Goal: Navigation & Orientation: Find specific page/section

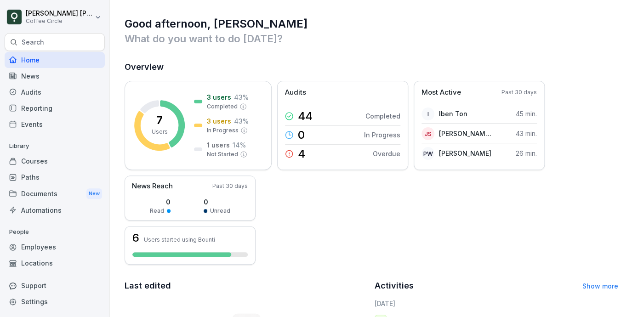
click at [34, 177] on div "Paths" at bounding box center [55, 177] width 100 height 16
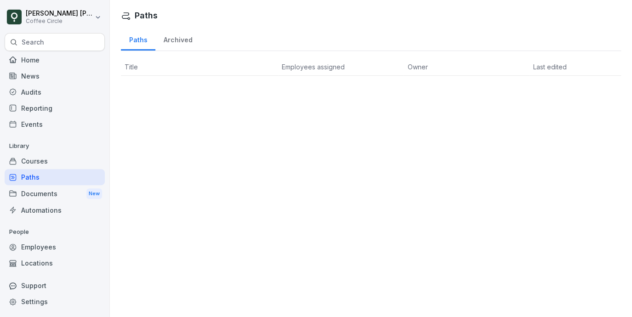
click at [243, 69] on th "Title" at bounding box center [199, 66] width 157 height 17
click at [192, 42] on div "Archived" at bounding box center [177, 38] width 45 height 23
click at [138, 39] on div "Paths" at bounding box center [138, 38] width 34 height 23
click at [42, 159] on div "Courses" at bounding box center [55, 161] width 100 height 16
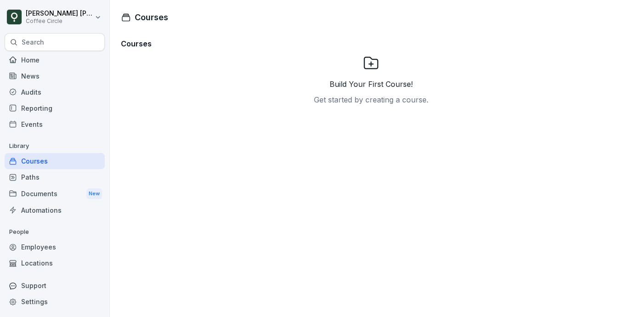
click at [55, 60] on div "Home" at bounding box center [55, 60] width 100 height 16
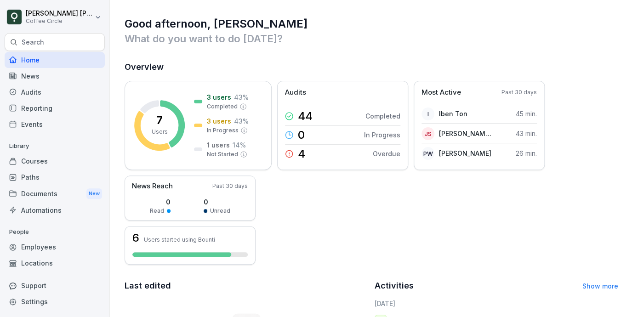
click at [45, 162] on div "Courses" at bounding box center [55, 161] width 100 height 16
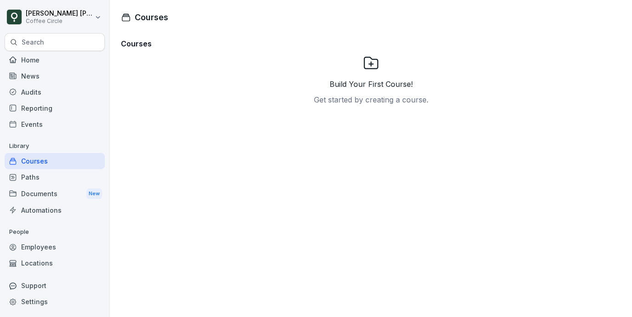
click at [38, 180] on div "Paths" at bounding box center [55, 177] width 100 height 16
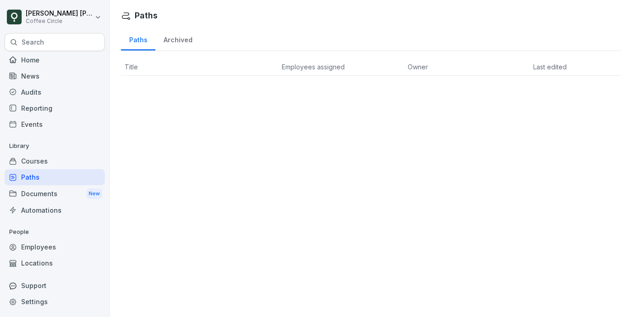
click at [190, 40] on div "Archived" at bounding box center [177, 38] width 45 height 23
click at [137, 46] on div "Paths" at bounding box center [138, 38] width 34 height 23
click at [137, 69] on span "Title" at bounding box center [131, 67] width 13 height 8
click at [142, 148] on div "Paths Paths Archived Title Employees assigned Owner Last edited" at bounding box center [371, 158] width 522 height 317
click at [50, 107] on div "Reporting" at bounding box center [55, 108] width 100 height 16
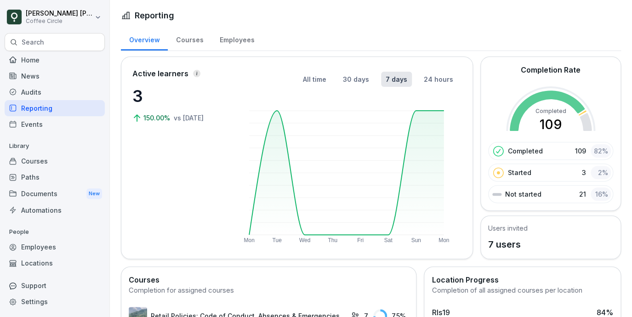
click at [241, 43] on div "Employees" at bounding box center [236, 38] width 51 height 23
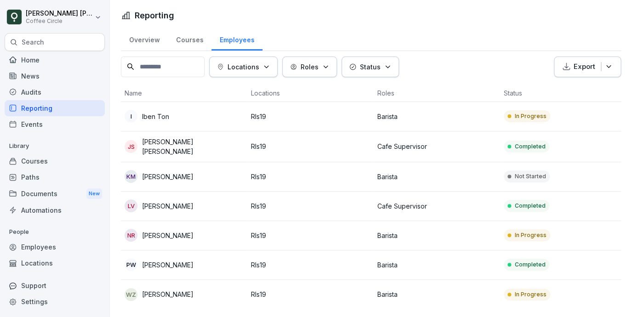
click at [309, 114] on p "Rls19" at bounding box center [310, 117] width 119 height 10
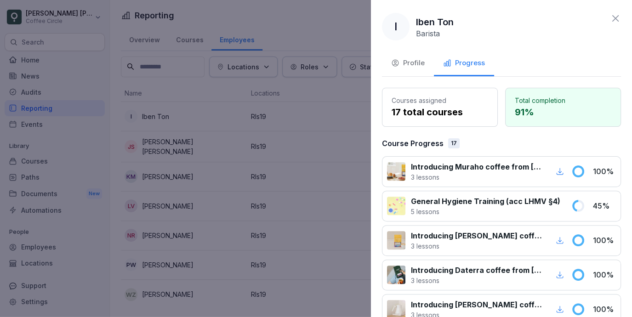
click at [413, 66] on div "Profile" at bounding box center [408, 63] width 34 height 11
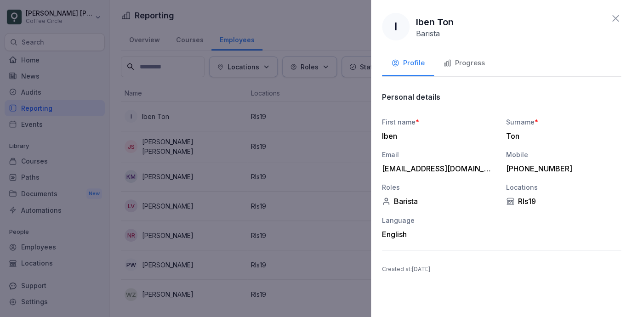
click at [341, 148] on div at bounding box center [316, 158] width 632 height 317
